Goal: Submit feedback/report problem: Leave review/rating

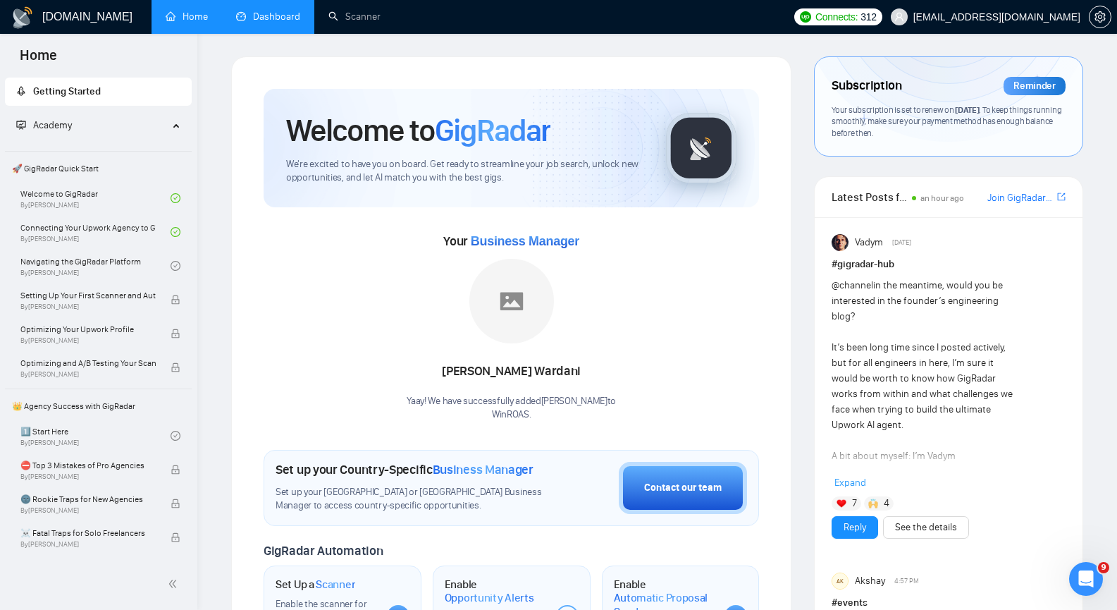
click at [253, 20] on link "Dashboard" at bounding box center [268, 17] width 64 height 12
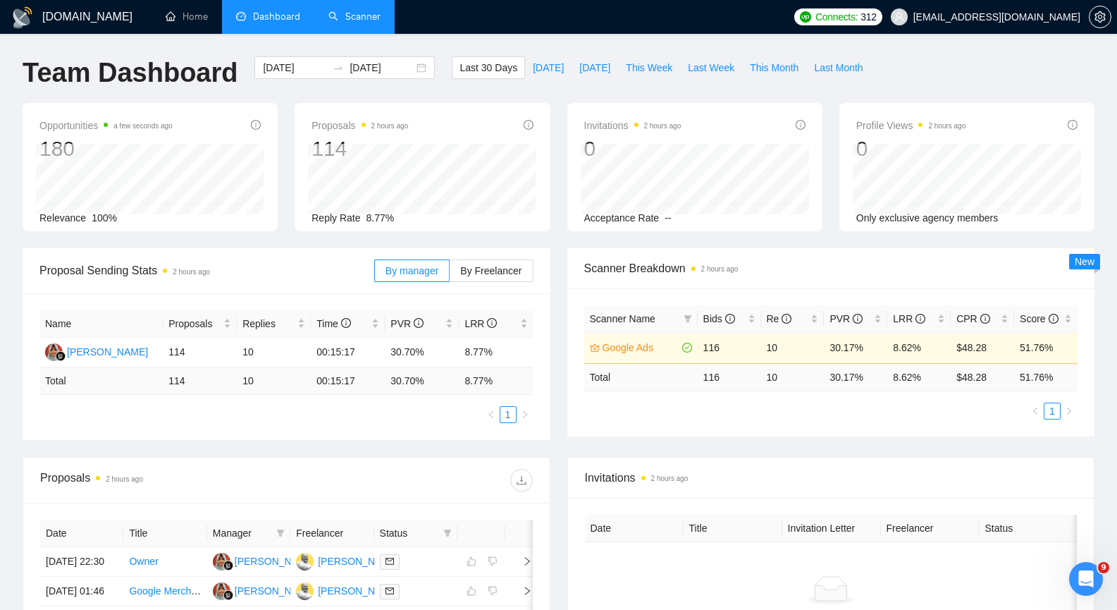
click at [338, 11] on link "Scanner" at bounding box center [354, 17] width 52 height 12
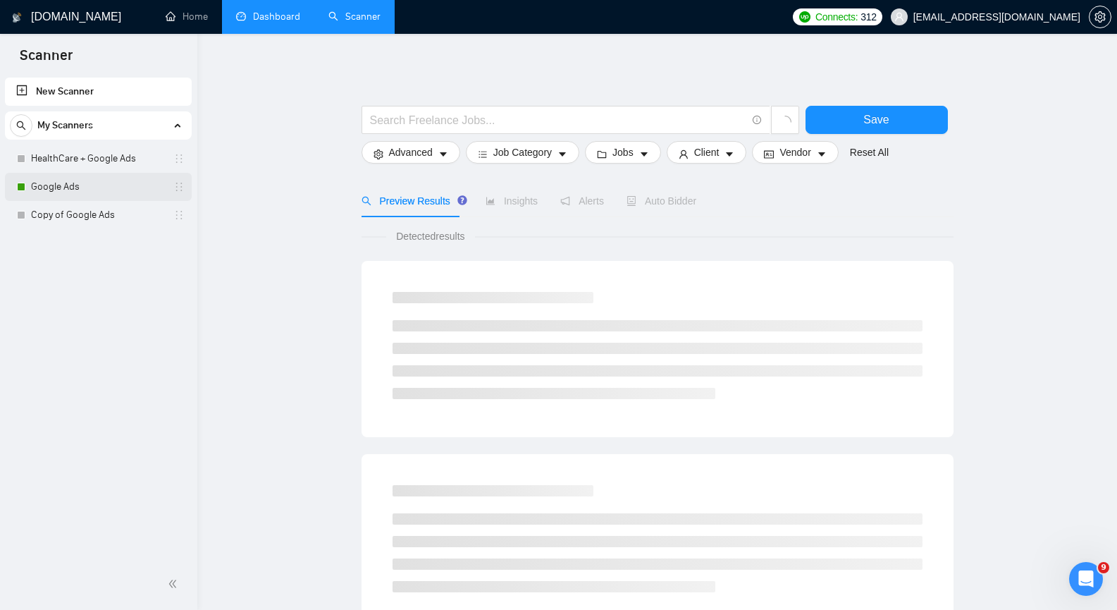
click at [39, 183] on link "Google Ads" at bounding box center [98, 187] width 134 height 28
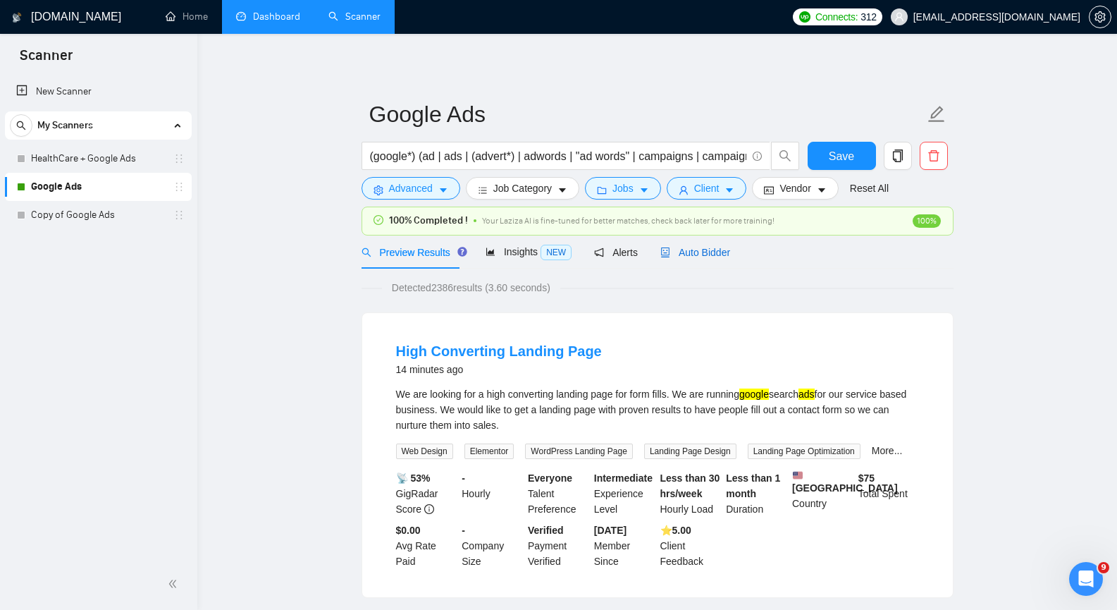
click at [702, 257] on span "Auto Bidder" at bounding box center [695, 252] width 70 height 11
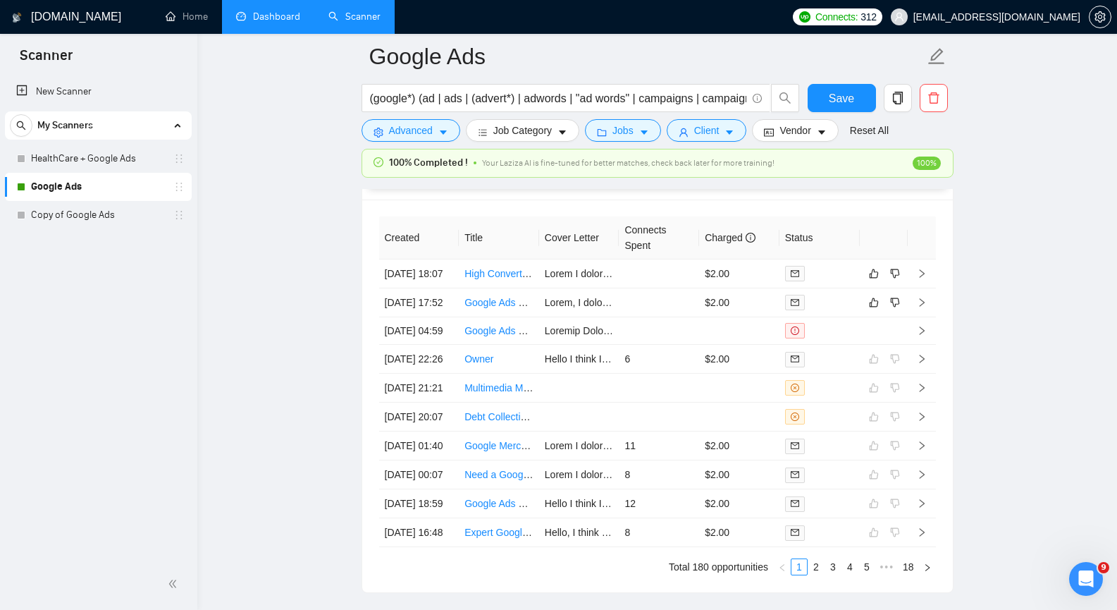
scroll to position [3524, 0]
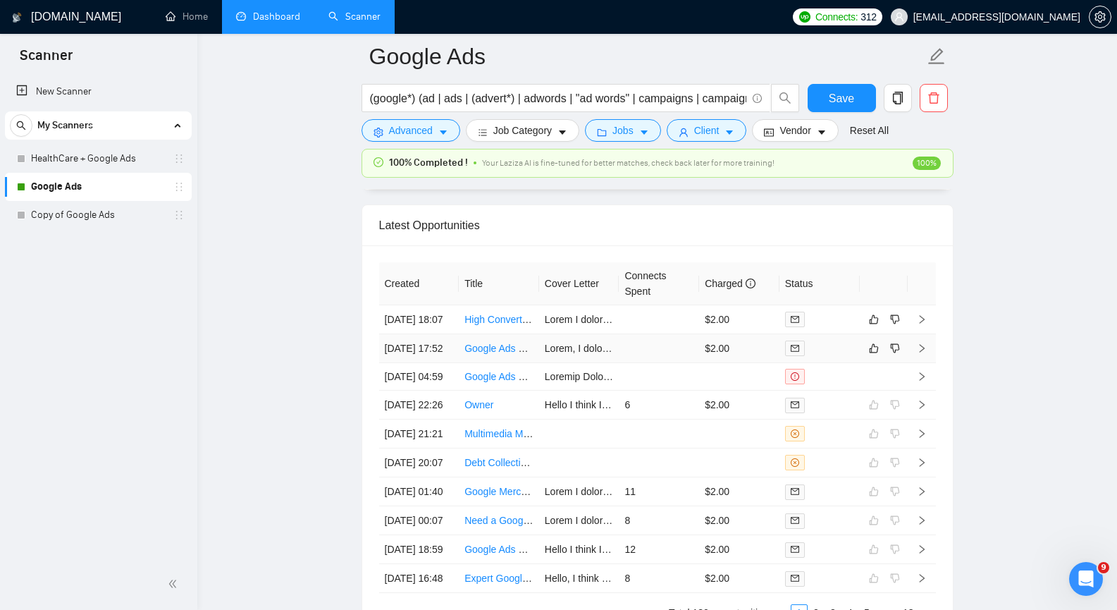
click at [920, 352] on icon "right" at bounding box center [921, 348] width 5 height 8
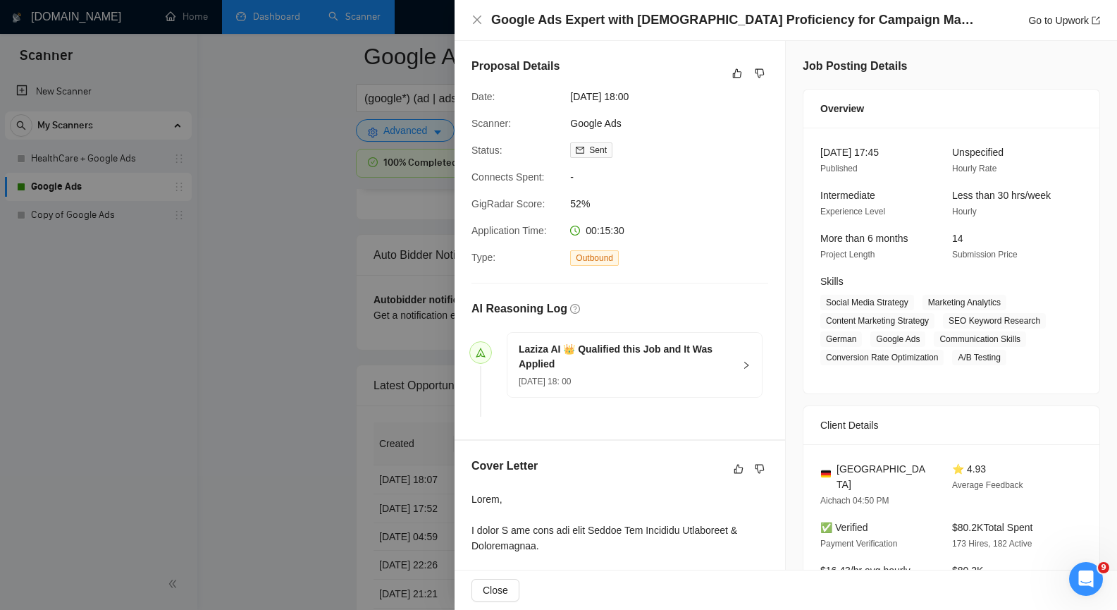
scroll to position [3313, 0]
click at [474, 16] on icon "close" at bounding box center [477, 20] width 8 height 8
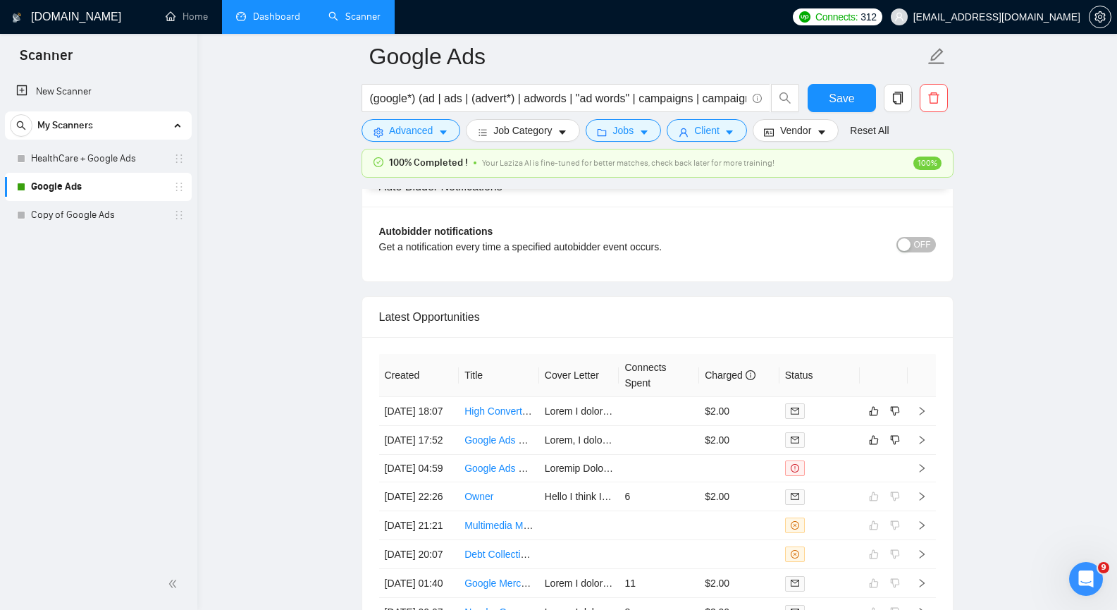
scroll to position [3454, 0]
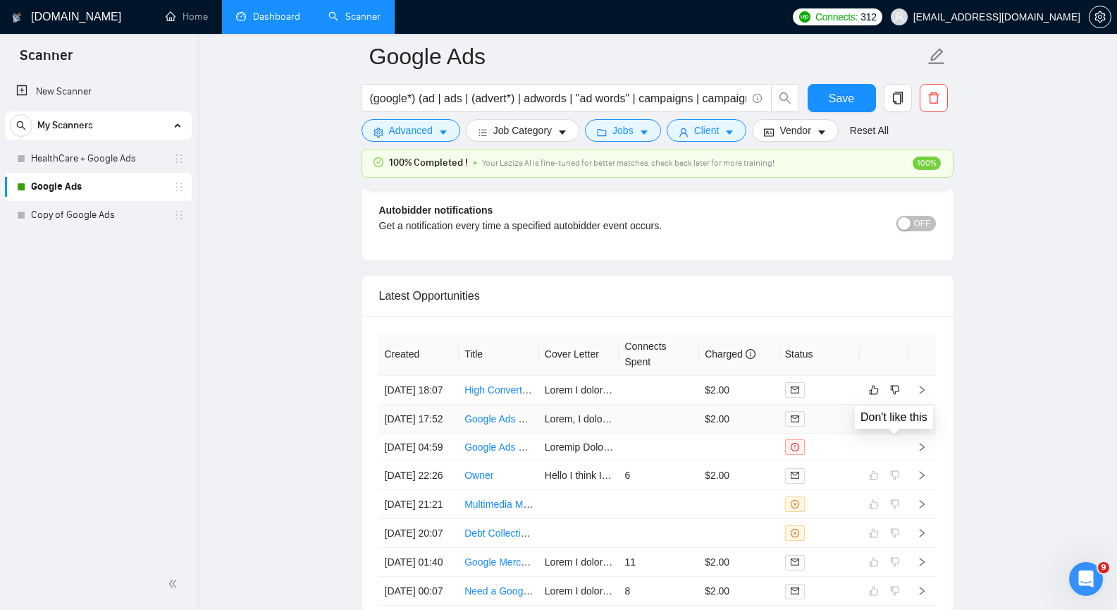
click at [897, 424] on icon "dislike" at bounding box center [895, 418] width 10 height 11
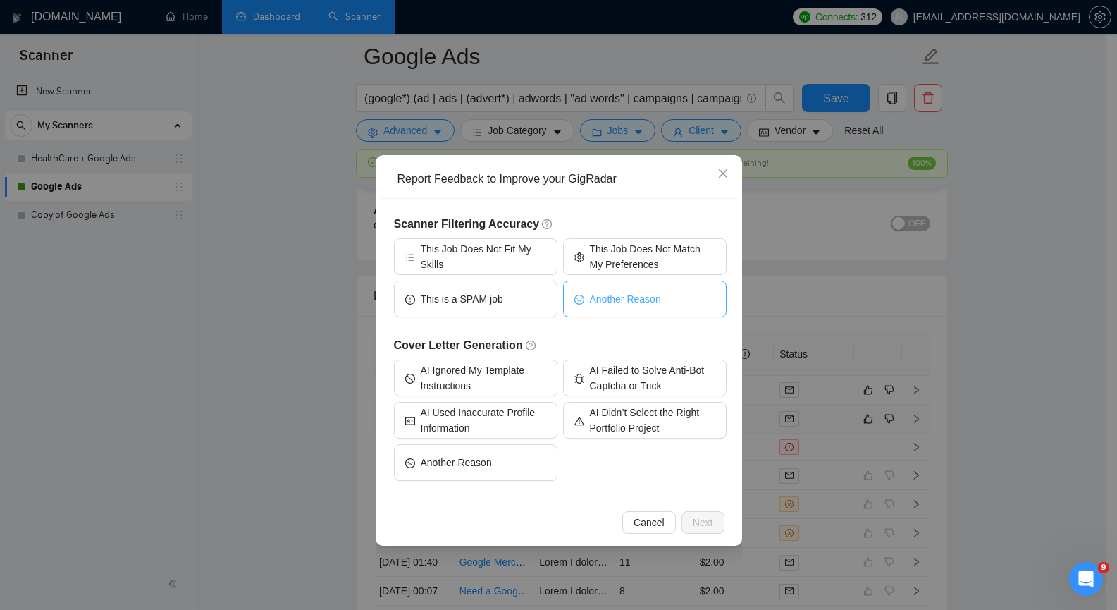
click at [610, 307] on button "Another Reason" at bounding box center [645, 299] width 164 height 37
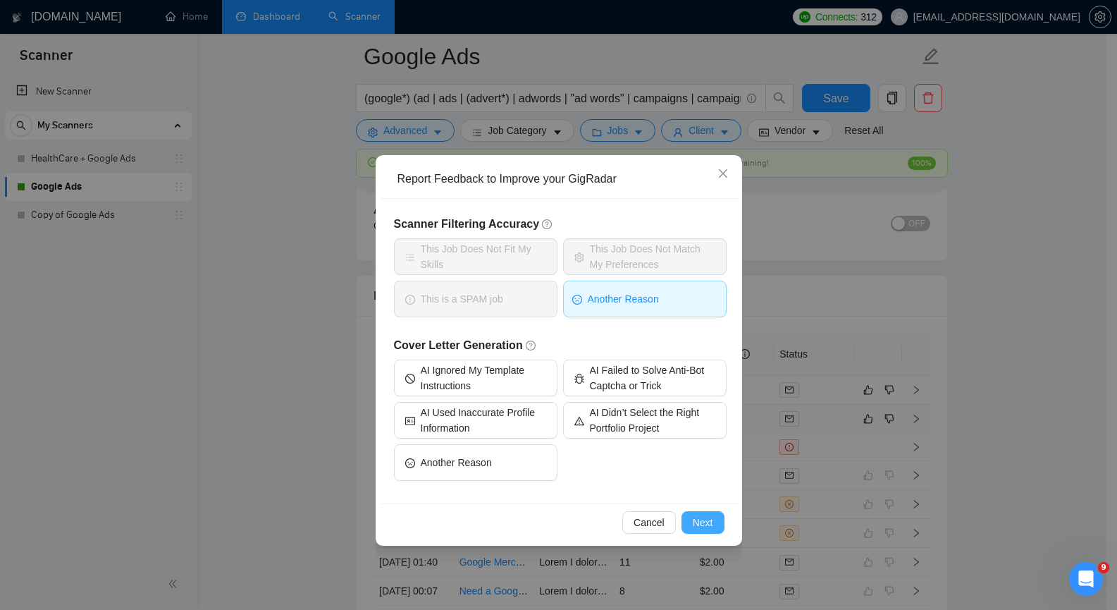
click at [713, 522] on button "Next" at bounding box center [703, 522] width 43 height 23
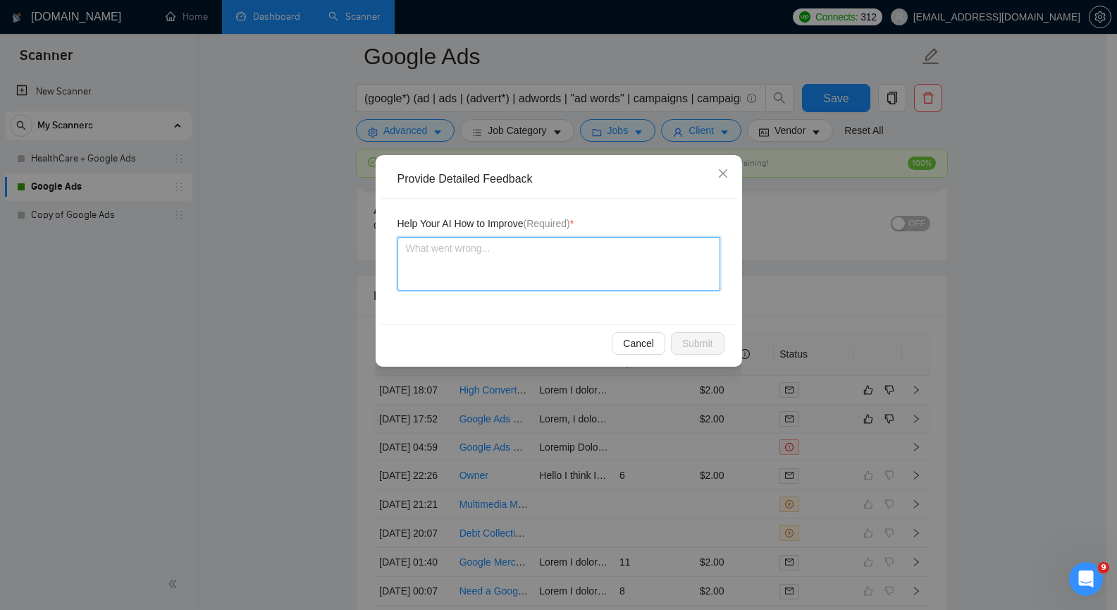
click at [562, 267] on textarea at bounding box center [559, 264] width 323 height 54
paste textarea "The client needs a specialist who knows [DEMOGRAPHIC_DATA]. I don't know German."
type textarea "The client needs a specialist who knows [DEMOGRAPHIC_DATA]. I don't know German."
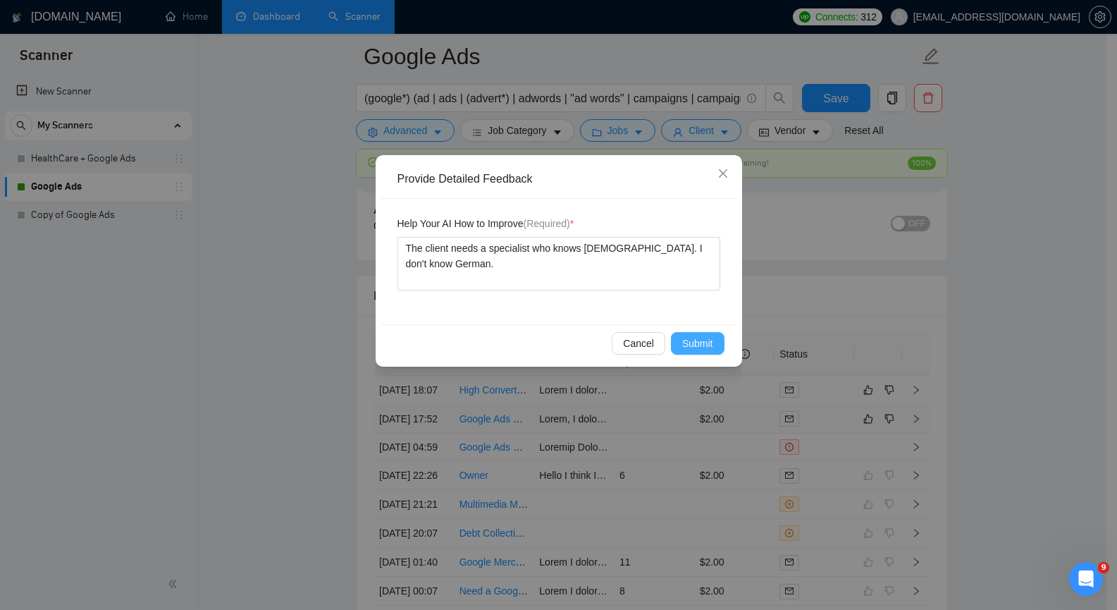
click at [703, 350] on span "Submit" at bounding box center [697, 343] width 31 height 16
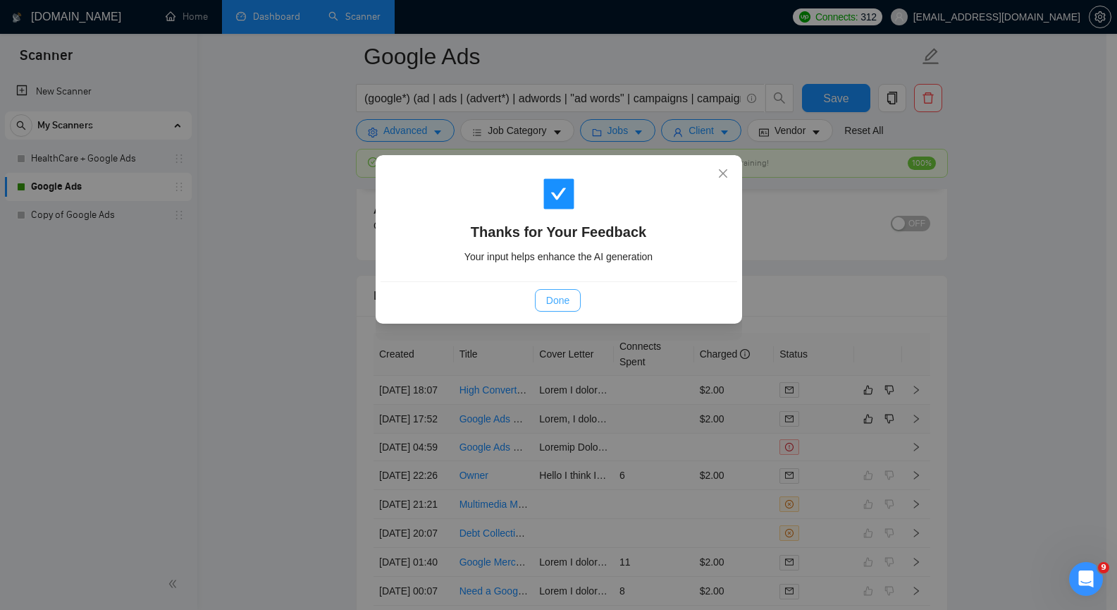
click at [549, 297] on span "Done" at bounding box center [557, 300] width 23 height 16
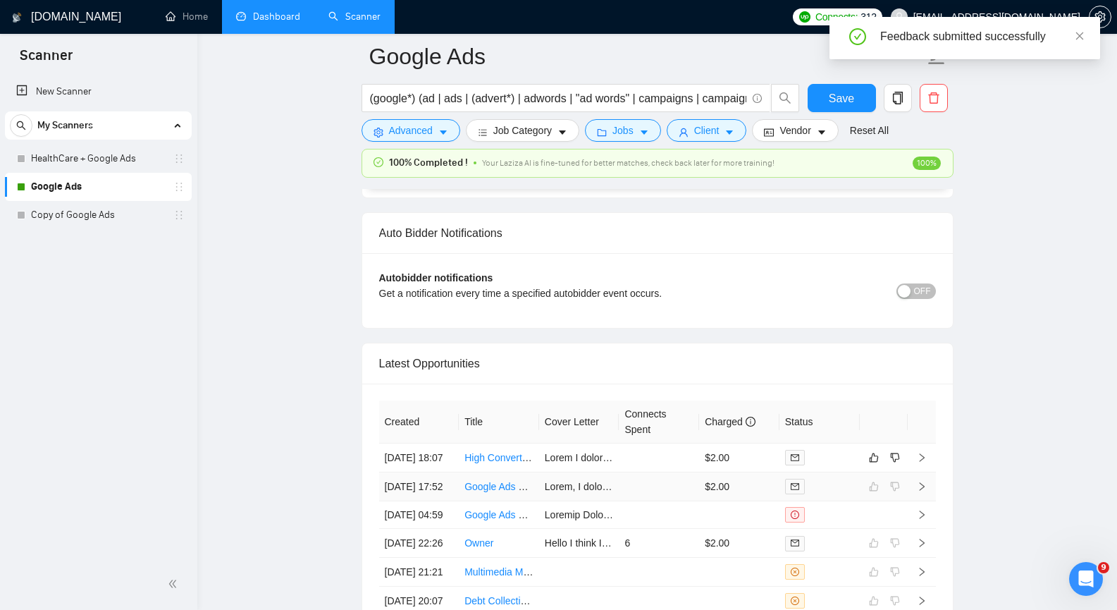
scroll to position [3383, 0]
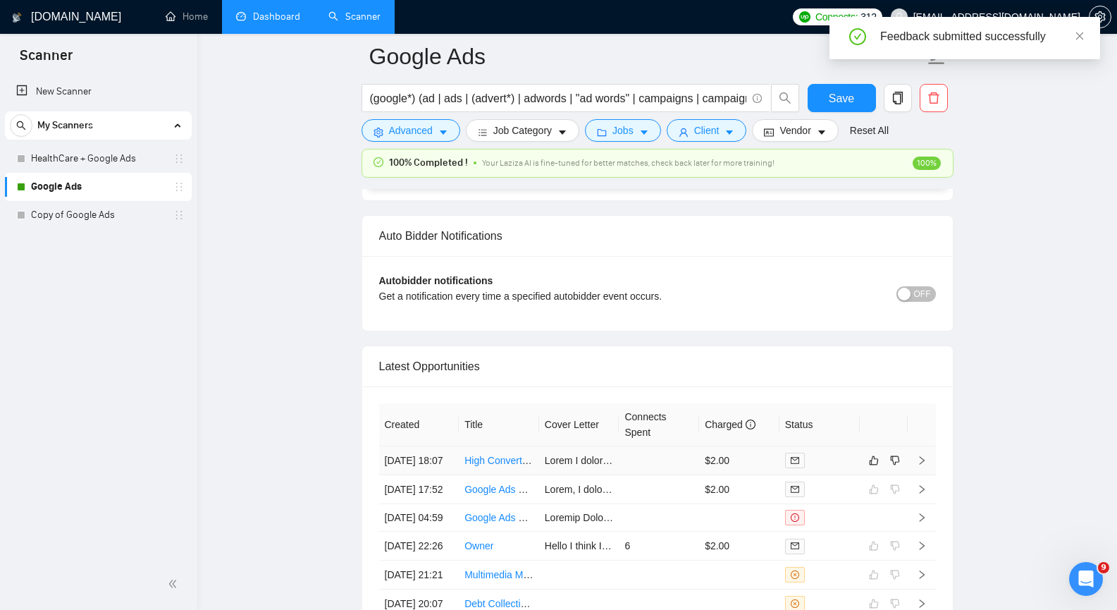
click at [923, 465] on icon "right" at bounding box center [922, 460] width 10 height 10
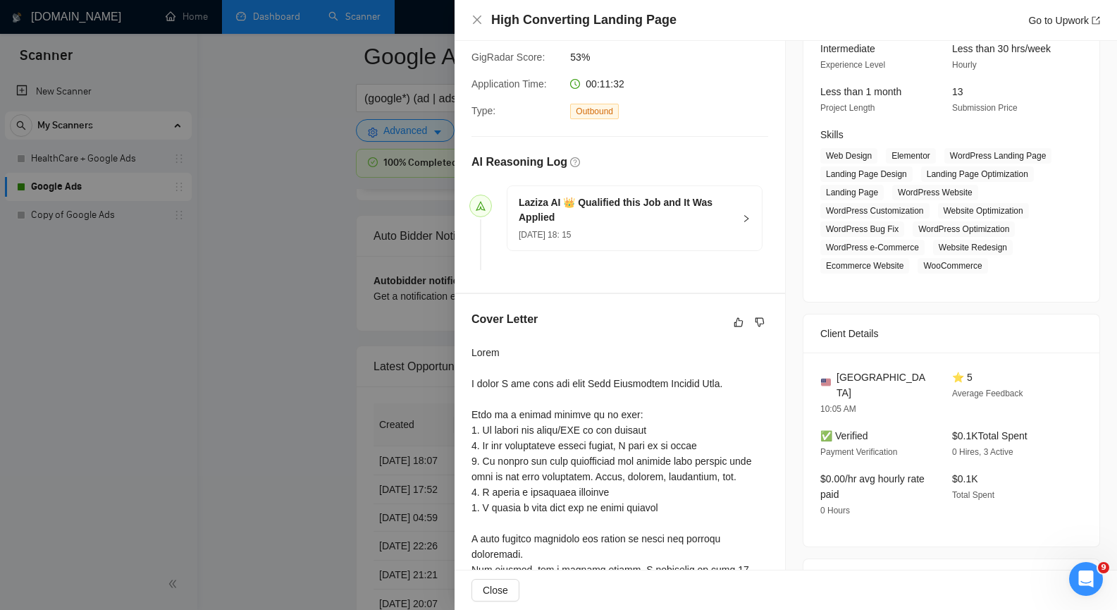
scroll to position [141, 0]
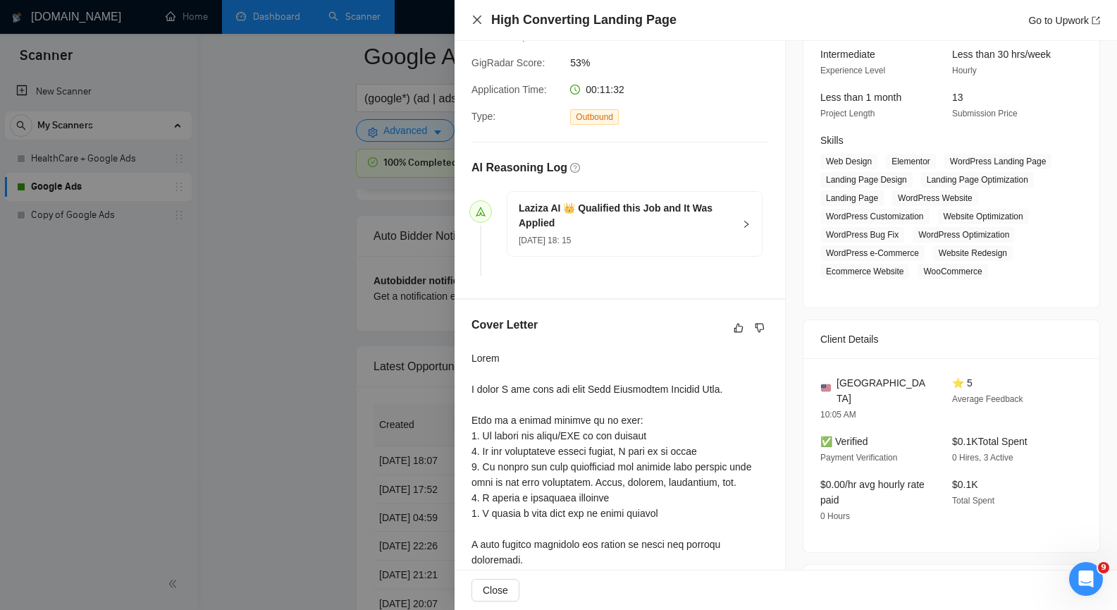
click at [472, 15] on icon "close" at bounding box center [477, 19] width 11 height 11
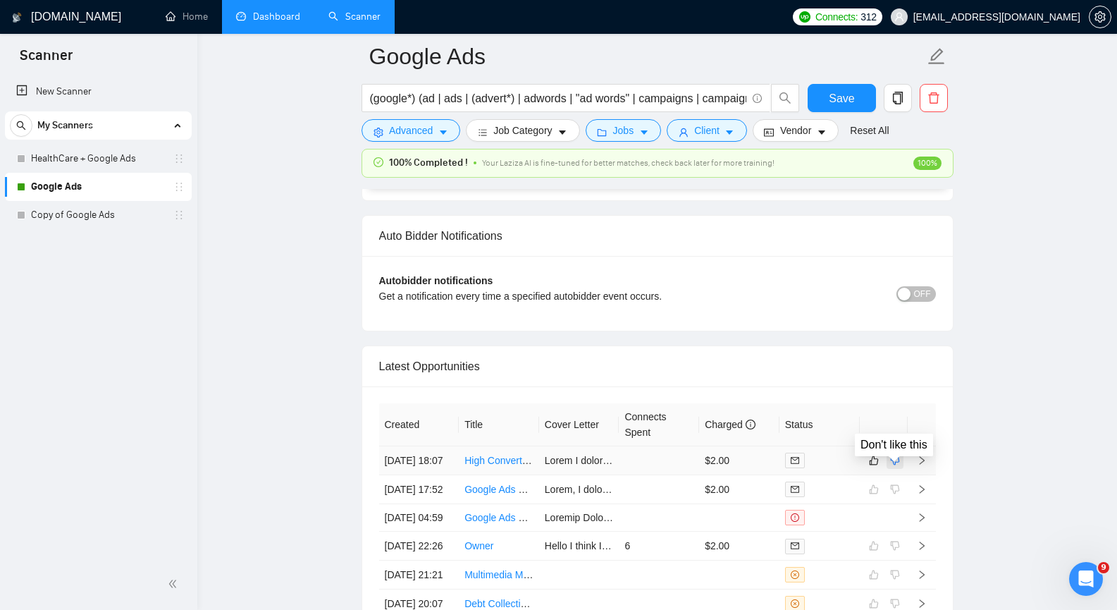
click at [897, 466] on icon "dislike" at bounding box center [895, 460] width 10 height 11
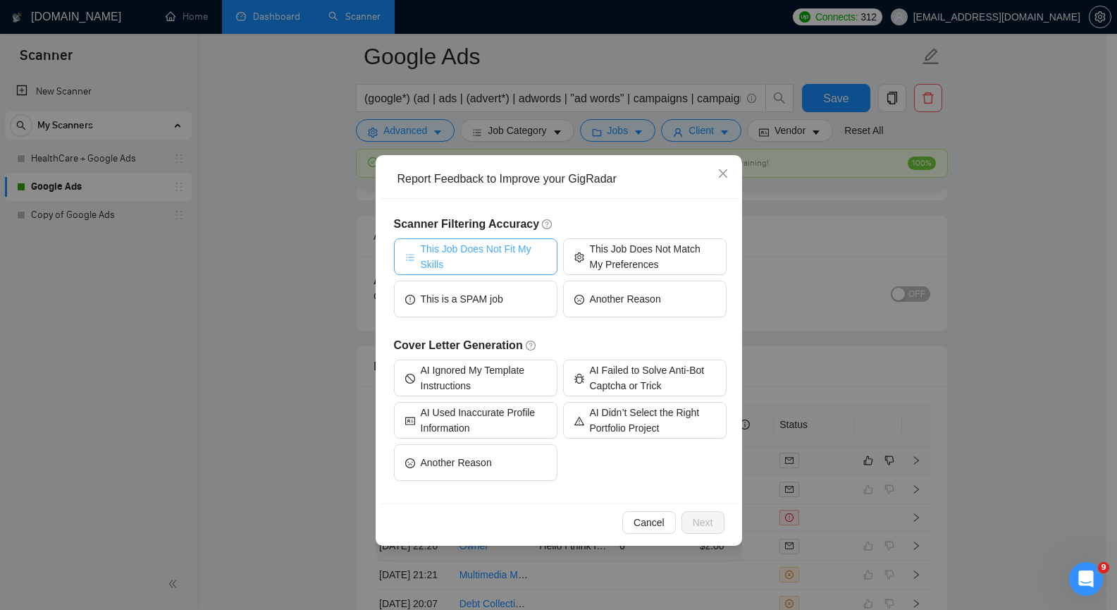
click at [489, 264] on span "This Job Does Not Fit My Skills" at bounding box center [483, 256] width 125 height 31
click at [701, 529] on span "Next" at bounding box center [703, 523] width 20 height 16
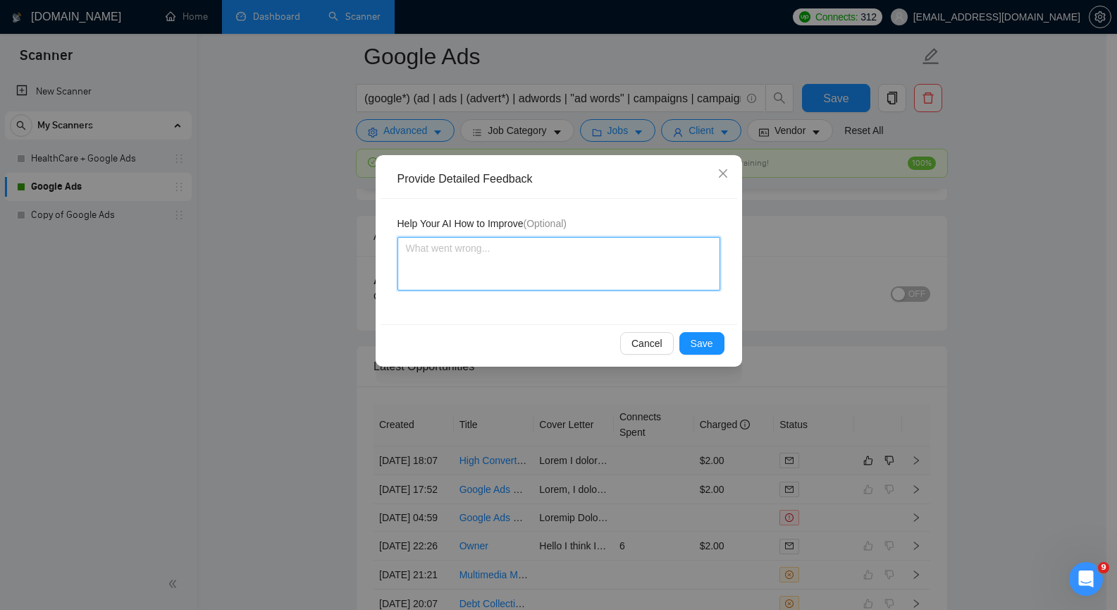
click at [500, 253] on textarea at bounding box center [559, 264] width 323 height 54
paste textarea "The client needs to create a landing page, not Google Ads optimization."
type textarea "The client needs to create a landing page, not Google Ads optimization."
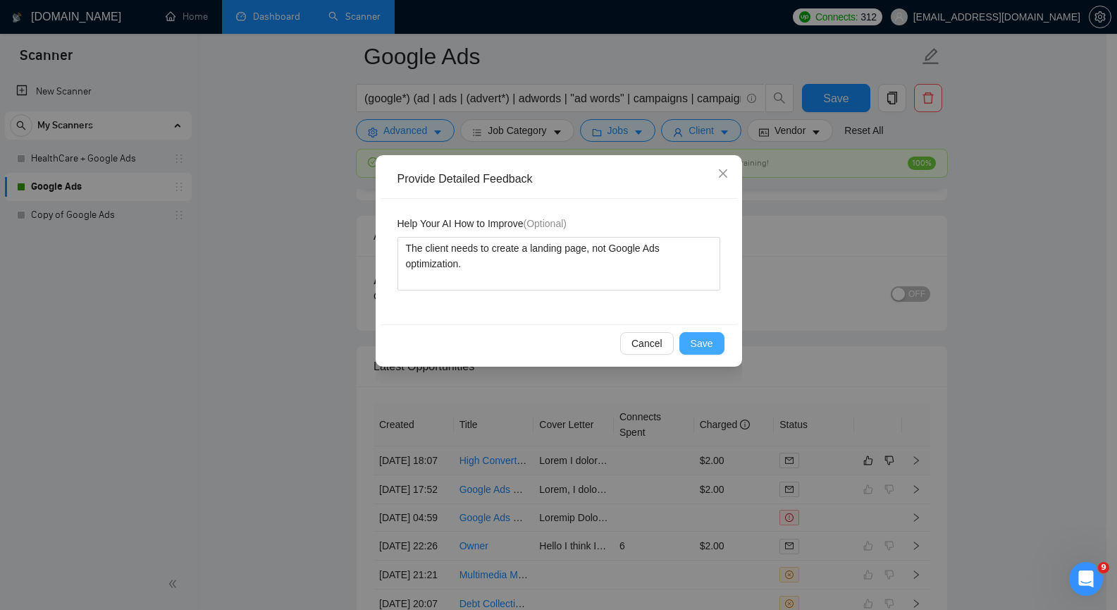
click at [707, 344] on span "Save" at bounding box center [702, 343] width 23 height 16
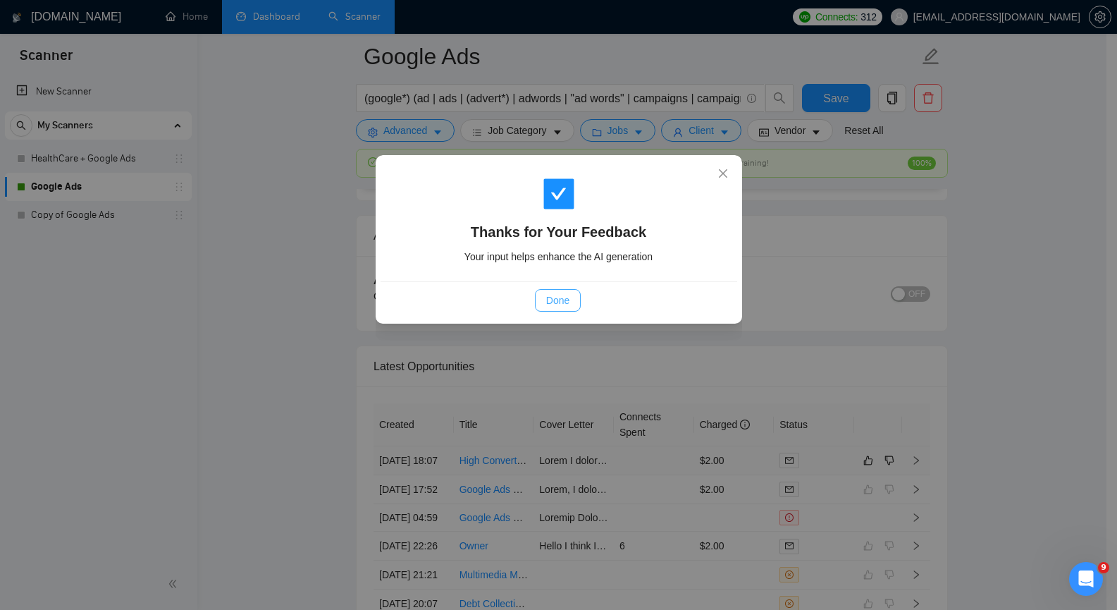
click at [538, 298] on button "Done" at bounding box center [558, 300] width 46 height 23
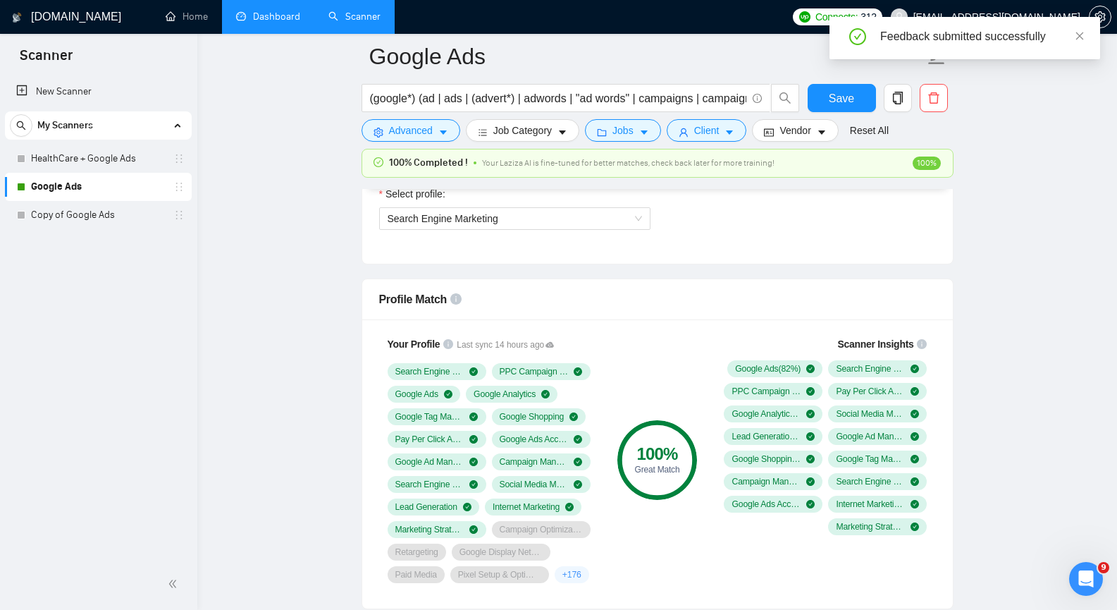
scroll to position [775, 0]
